Goal: Go to known website: Access a specific website the user already knows

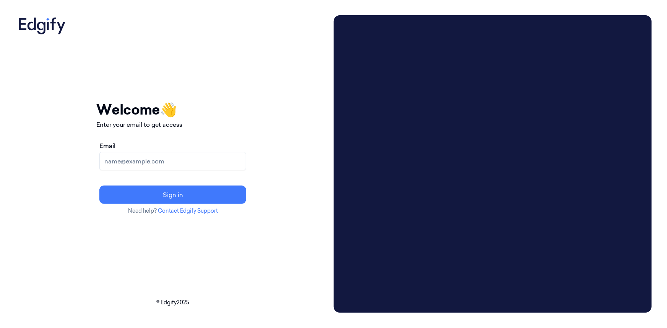
click at [195, 164] on input "Email" at bounding box center [172, 161] width 147 height 18
type input "[PERSON_NAME][EMAIL_ADDRESS][PERSON_NAME][DOMAIN_NAME]"
drag, startPoint x: 202, startPoint y: 192, endPoint x: 206, endPoint y: 190, distance: 4.1
click at [202, 192] on button "Sign in" at bounding box center [172, 195] width 147 height 18
